Goal: Navigation & Orientation: Find specific page/section

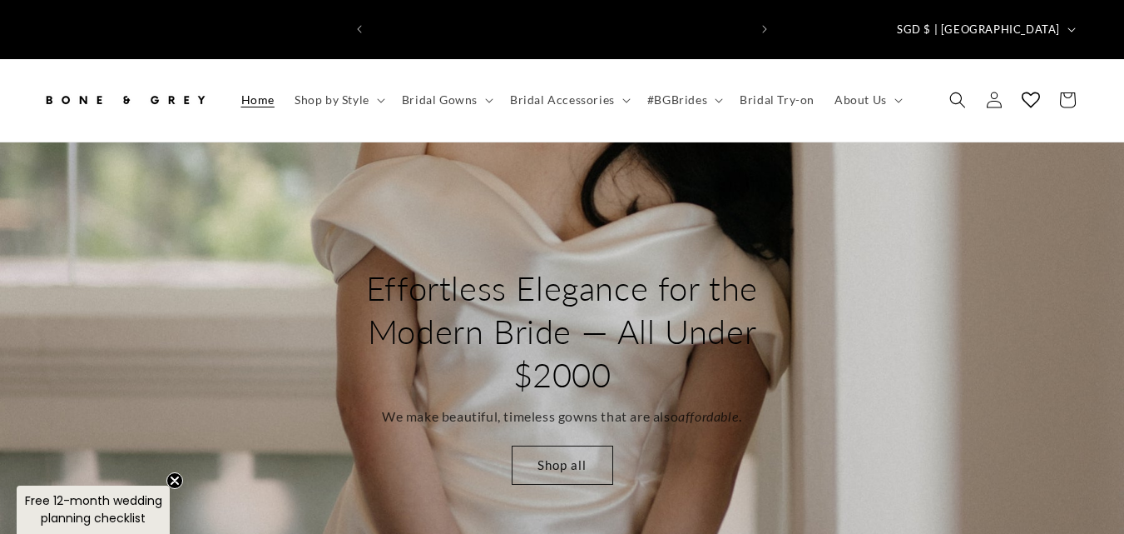
scroll to position [0, 750]
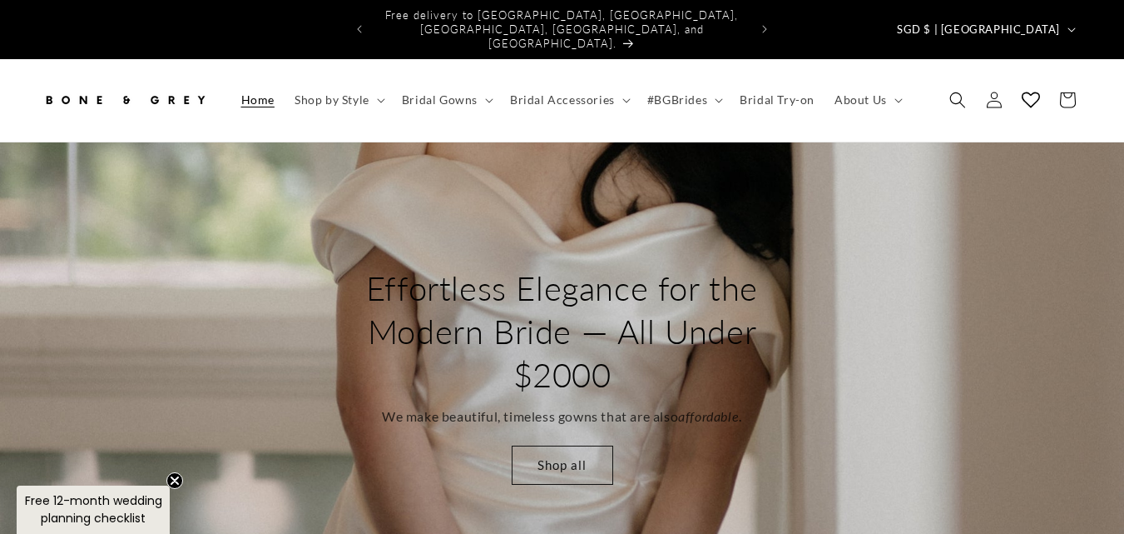
drag, startPoint x: 64, startPoint y: 268, endPoint x: 206, endPoint y: 269, distance: 141.5
click at [206, 269] on div "Effortless Elegance for the Modern Bride — All Under $2000 We make beautiful, t…" at bounding box center [562, 375] width 1124 height 466
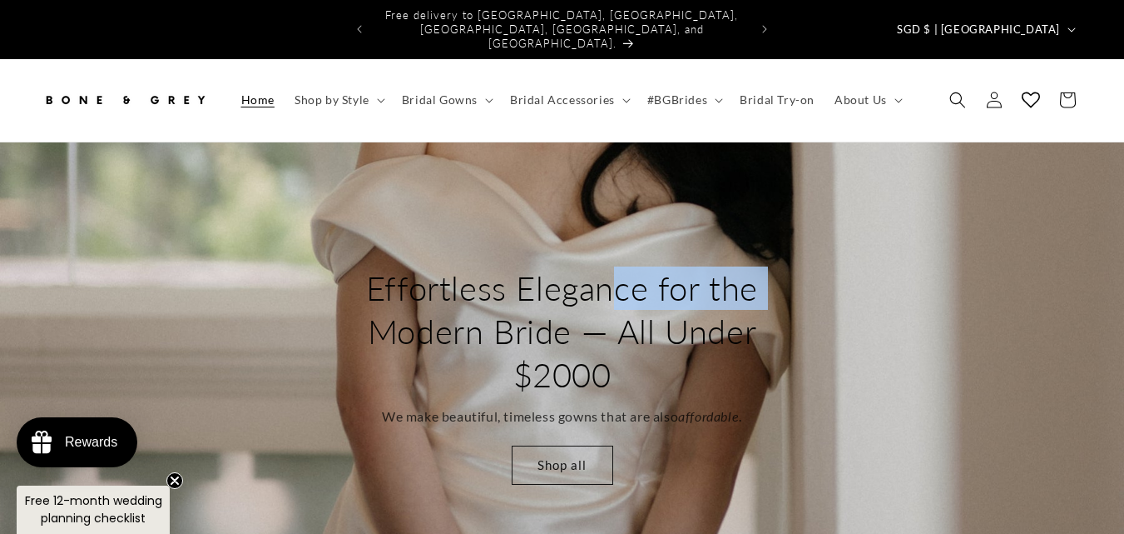
drag, startPoint x: 485, startPoint y: 263, endPoint x: 660, endPoint y: 256, distance: 174.9
click at [582, 261] on div "Effortless Elegance for the Modern Bride — All Under $2000 We make beautiful, t…" at bounding box center [562, 375] width 1124 height 466
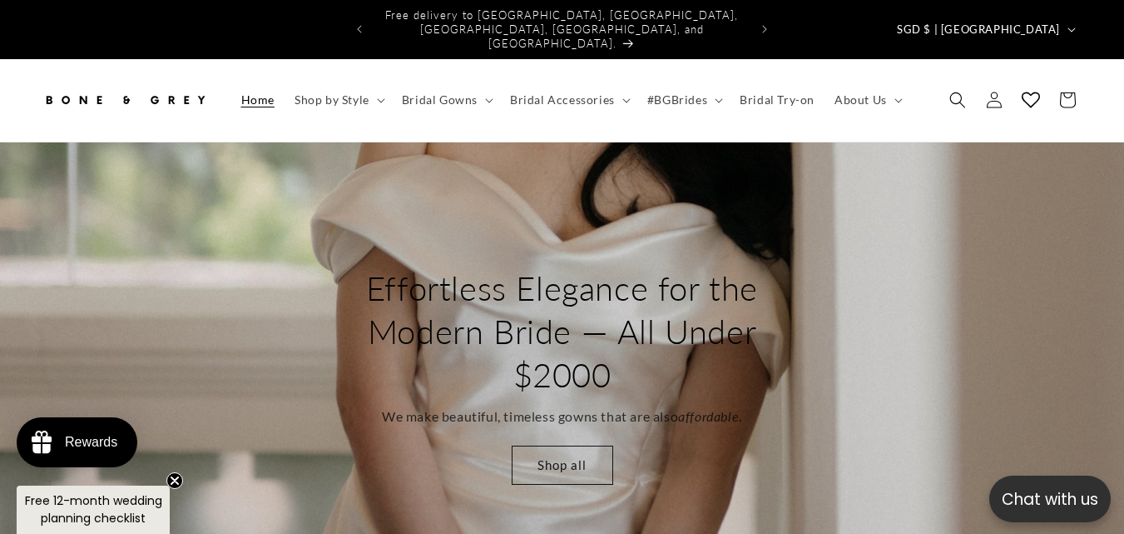
drag, startPoint x: 992, startPoint y: 255, endPoint x: 837, endPoint y: 241, distance: 155.4
click at [837, 241] on div "Effortless Elegance for the Modern Bride — All Under $2000 We make beautiful, t…" at bounding box center [562, 375] width 1124 height 466
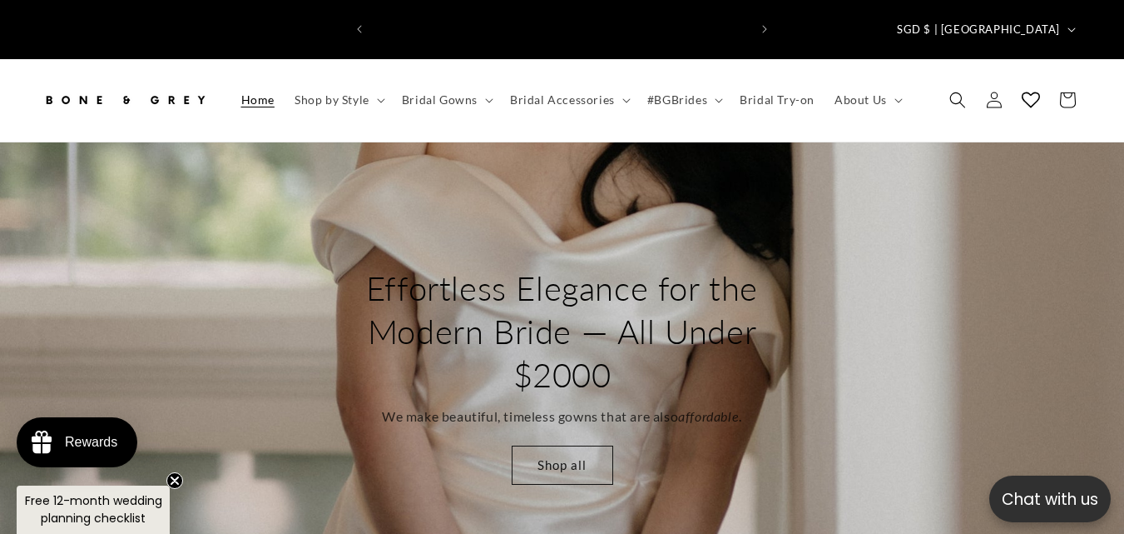
scroll to position [0, 0]
click at [1073, 27] on icon "button" at bounding box center [1072, 29] width 8 height 5
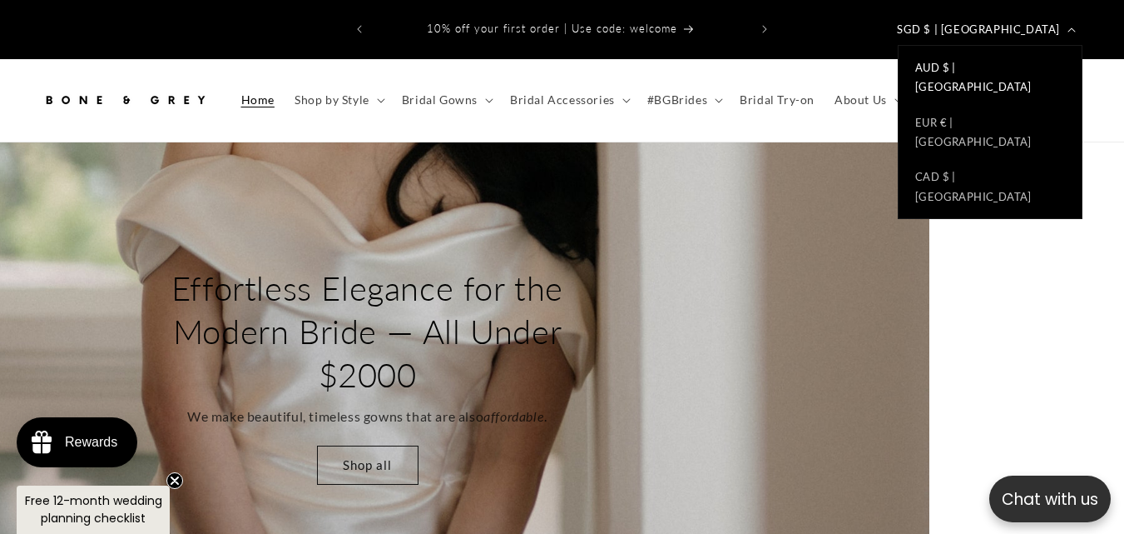
click at [941, 58] on span "AUD $ |" at bounding box center [936, 67] width 41 height 19
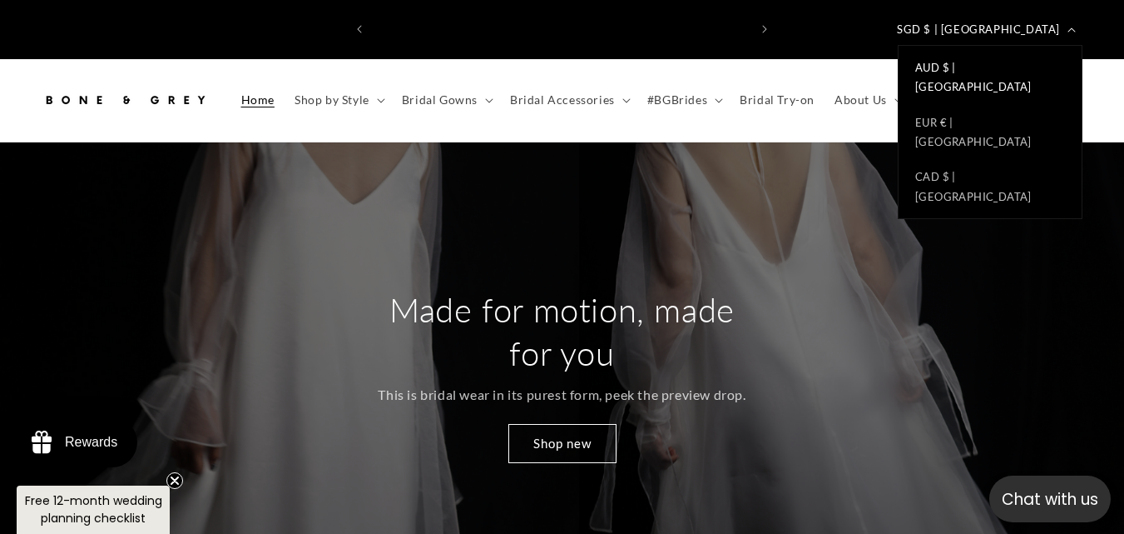
scroll to position [0, 375]
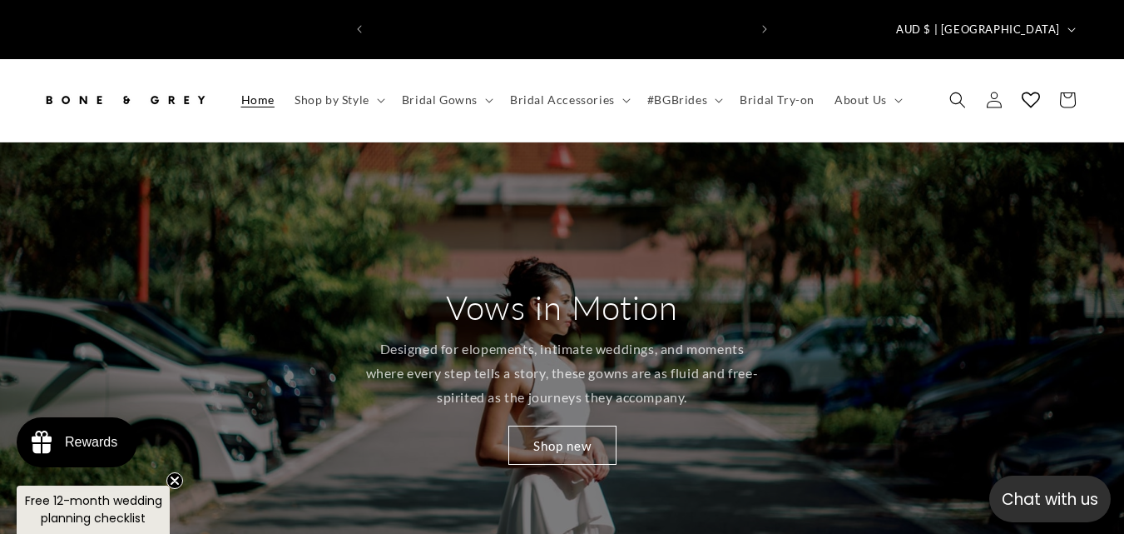
scroll to position [0, 375]
click at [1070, 27] on icon "button" at bounding box center [1072, 29] width 8 height 5
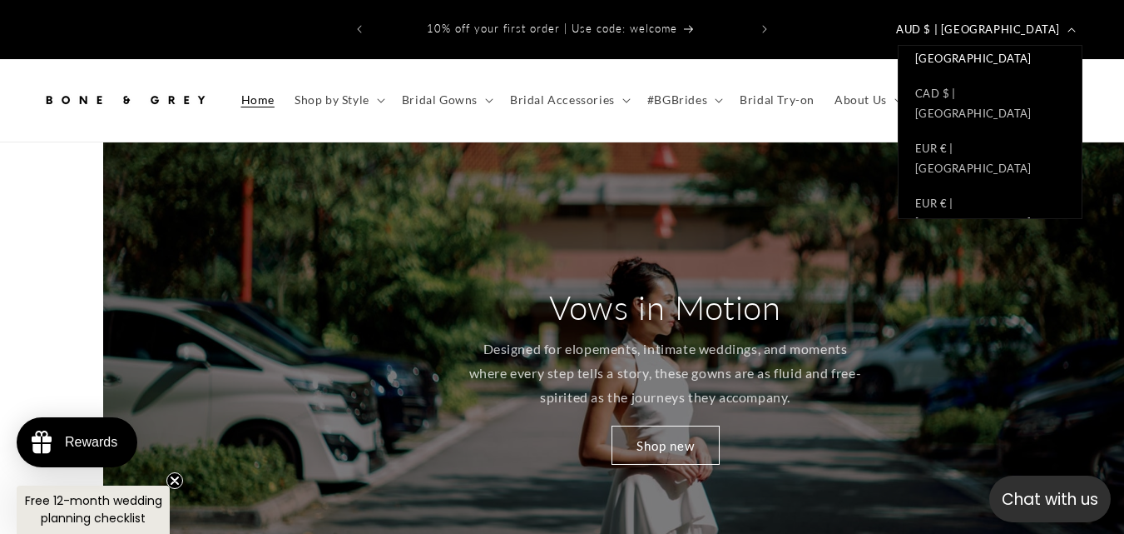
scroll to position [127, 0]
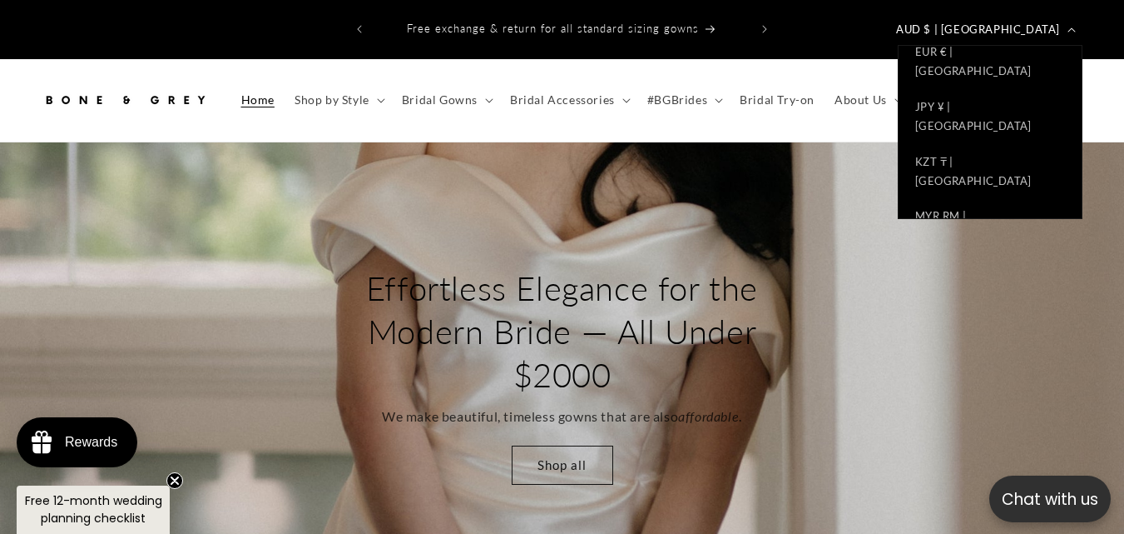
click at [952, 426] on span "SGD $ |" at bounding box center [936, 435] width 40 height 19
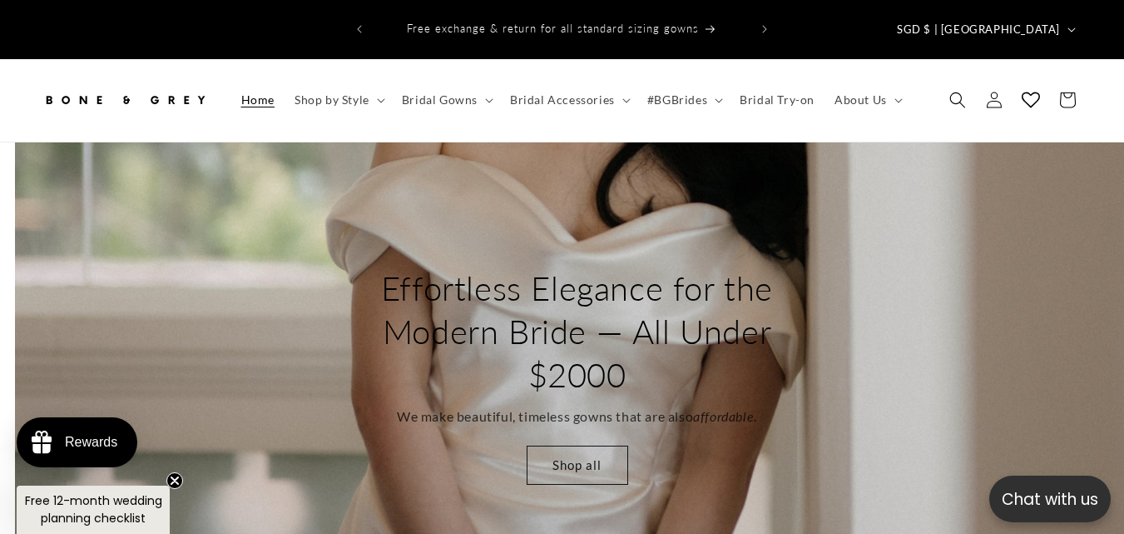
scroll to position [0, 2249]
